Goal: Check status: Check status

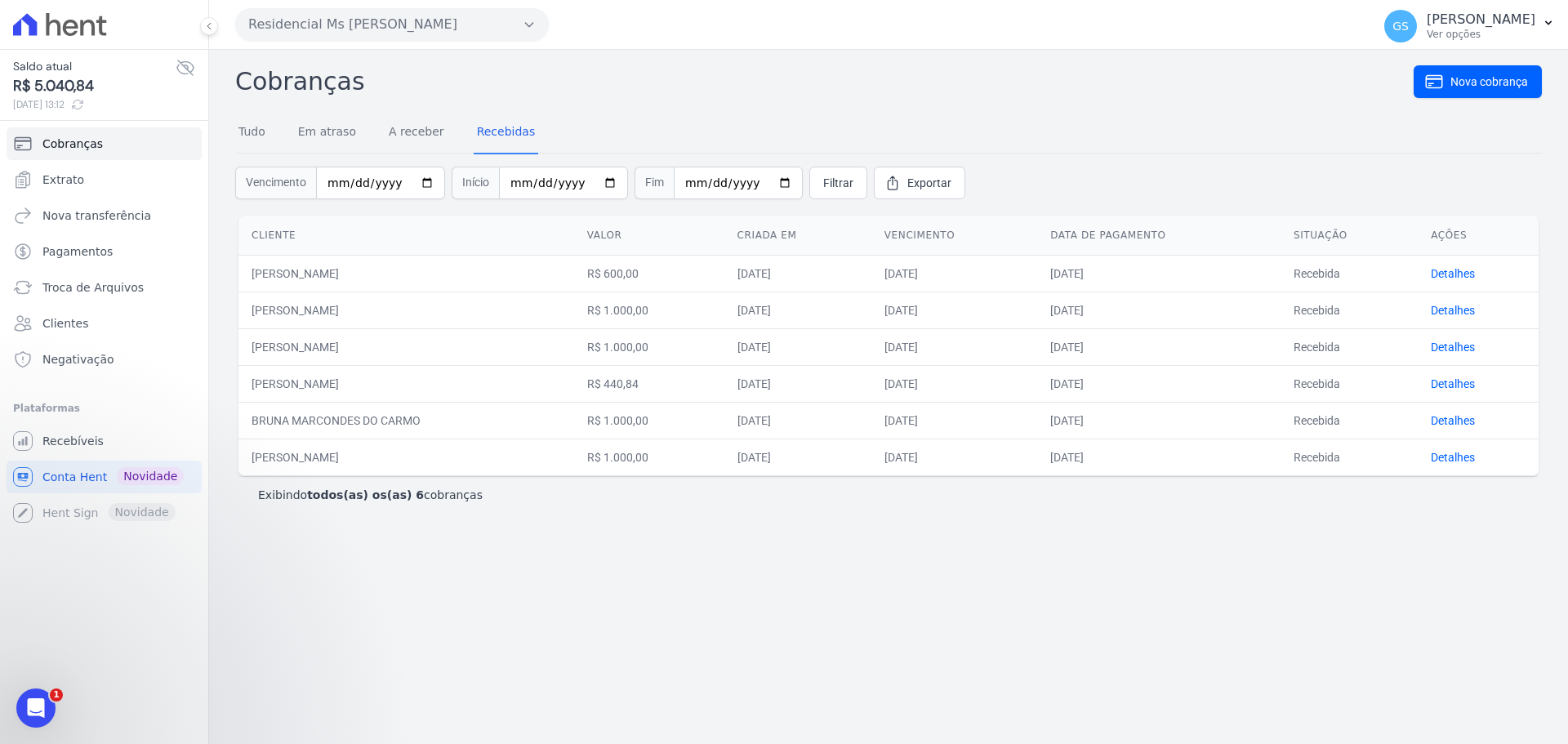
click at [829, 537] on div "Cobranças Nova cobrança Tudo Em atraso A receber Recebidas Vencimento Início Fi…" at bounding box center [888, 397] width 1359 height 694
